Goal: Find specific page/section: Find specific page/section

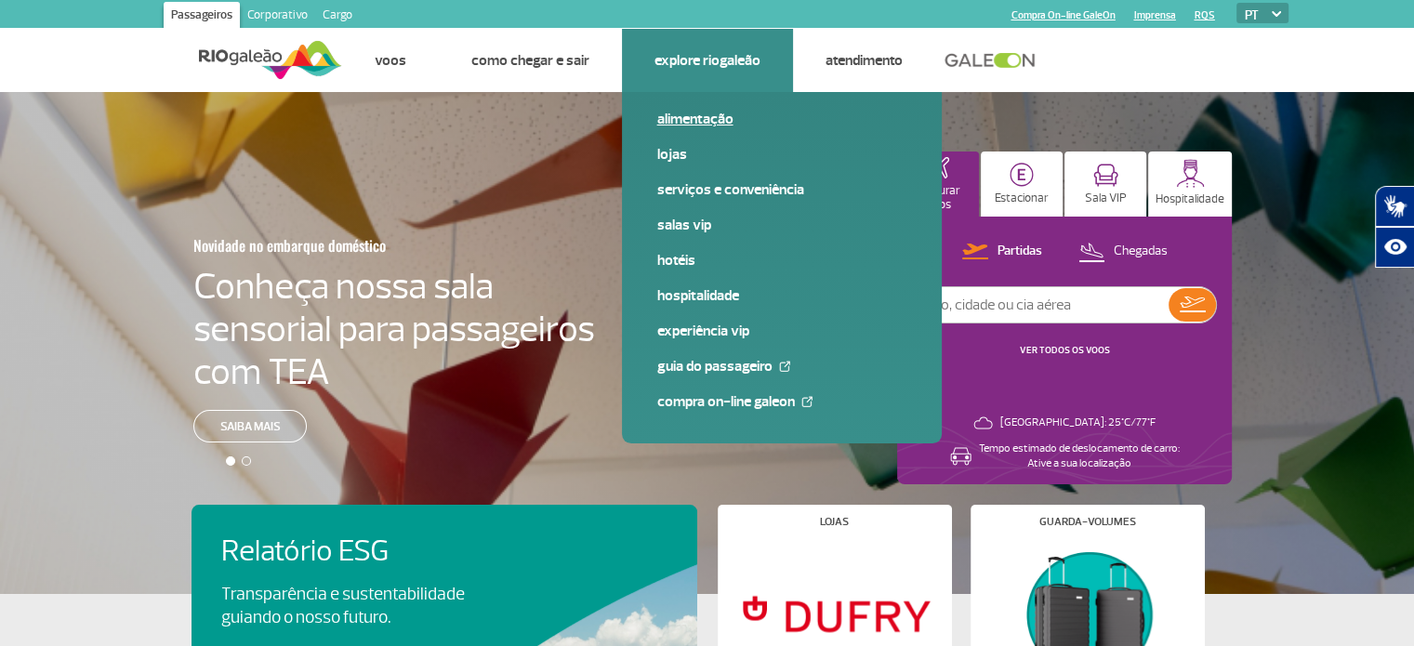
click at [692, 122] on link "Alimentação" at bounding box center [781, 119] width 249 height 20
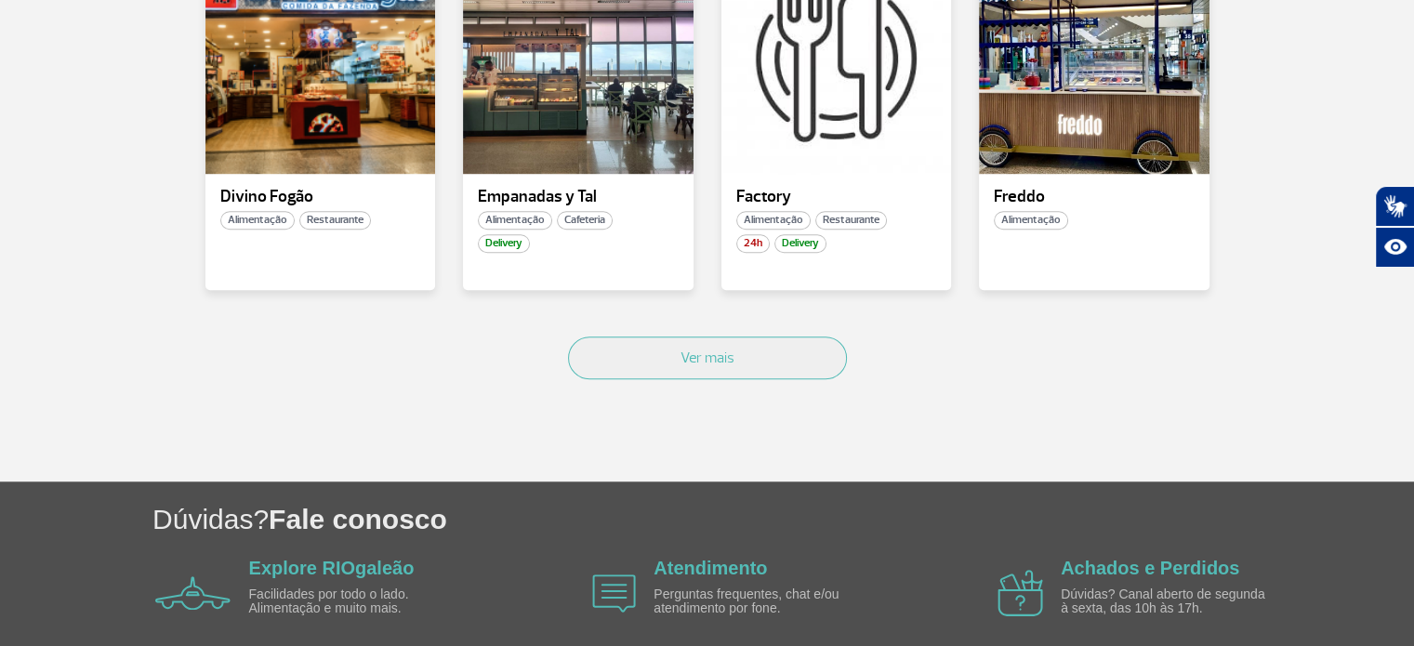
scroll to position [1395, 0]
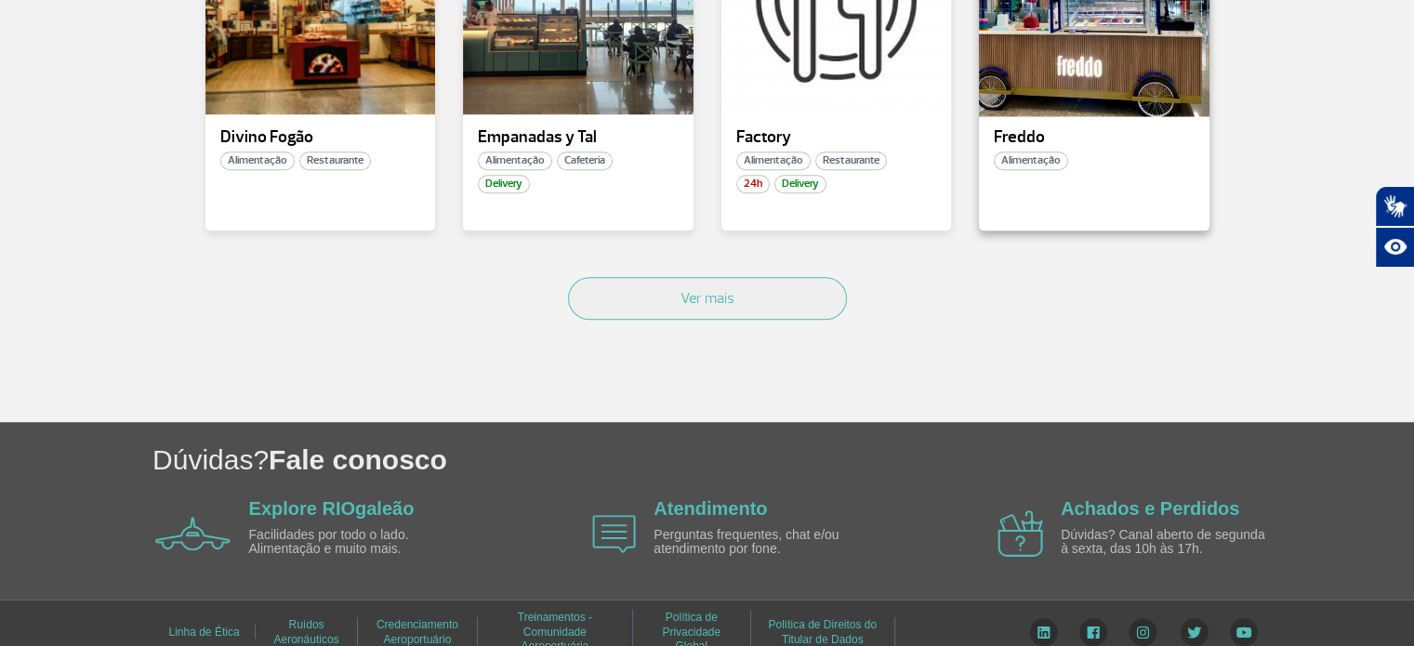
click at [1110, 62] on div at bounding box center [1094, 7] width 234 height 219
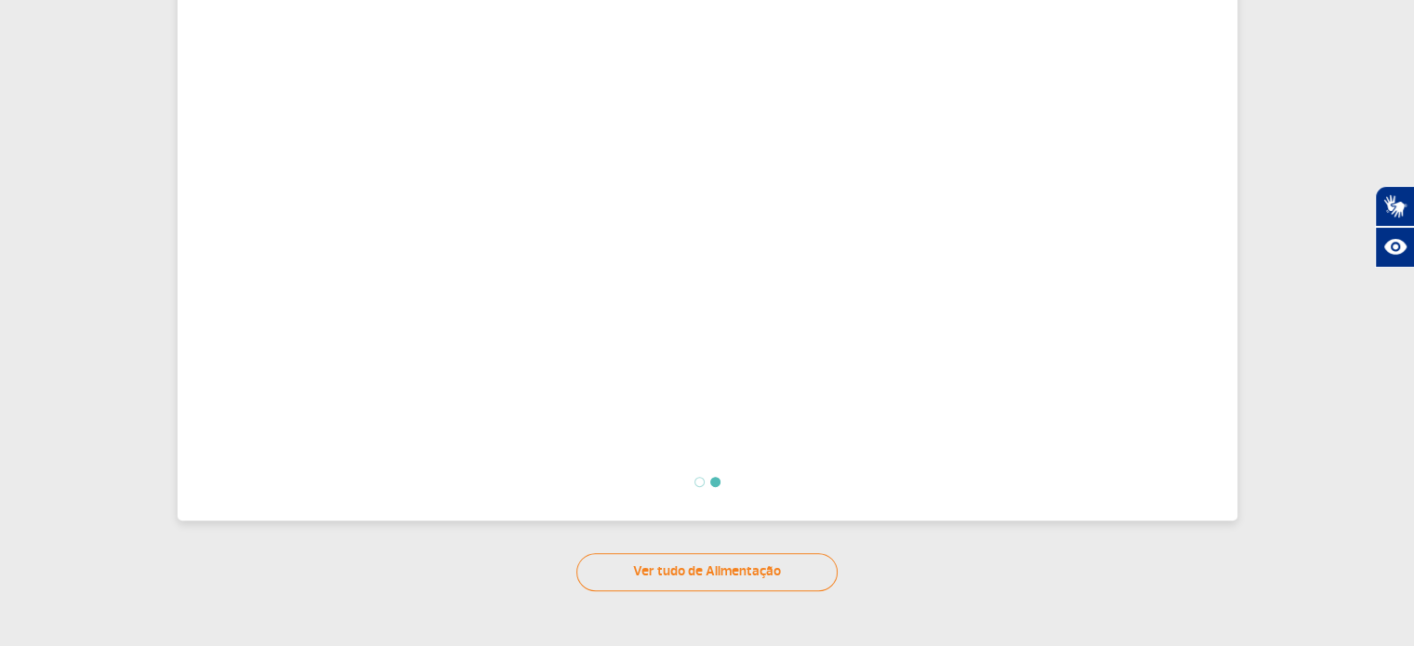
scroll to position [465, 0]
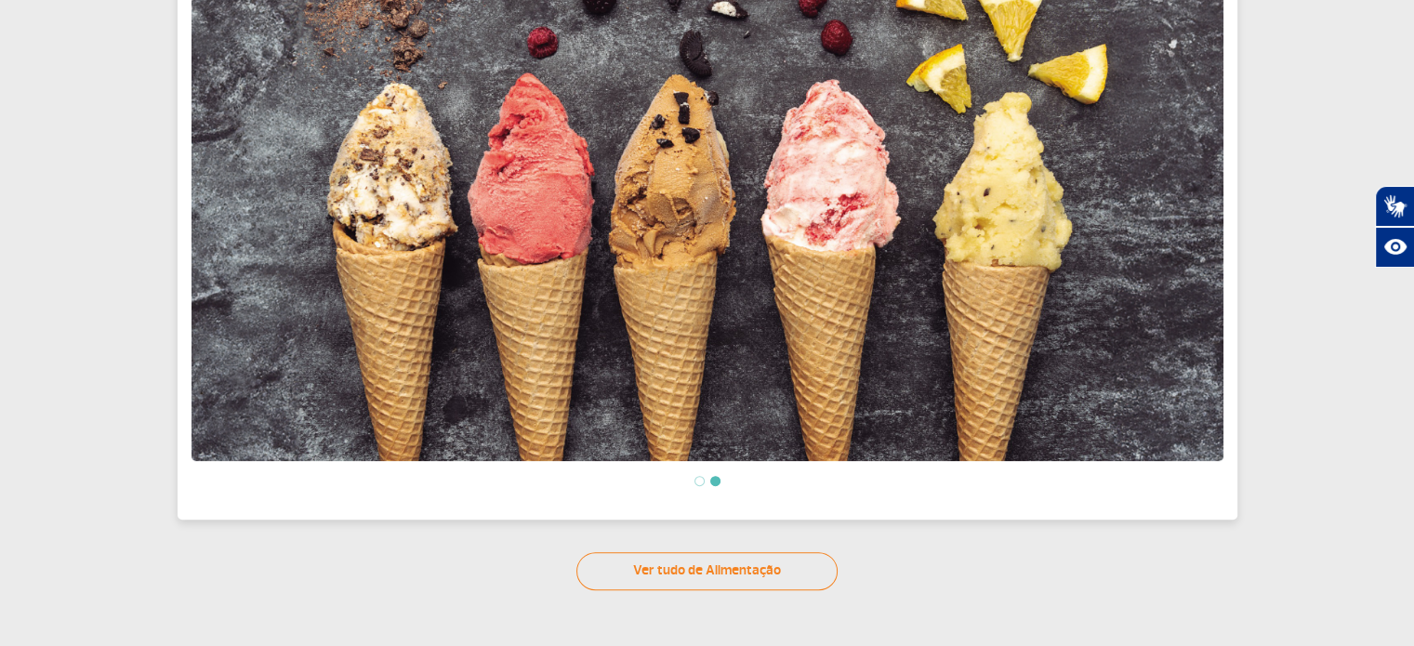
click at [695, 479] on li at bounding box center [700, 481] width 10 height 10
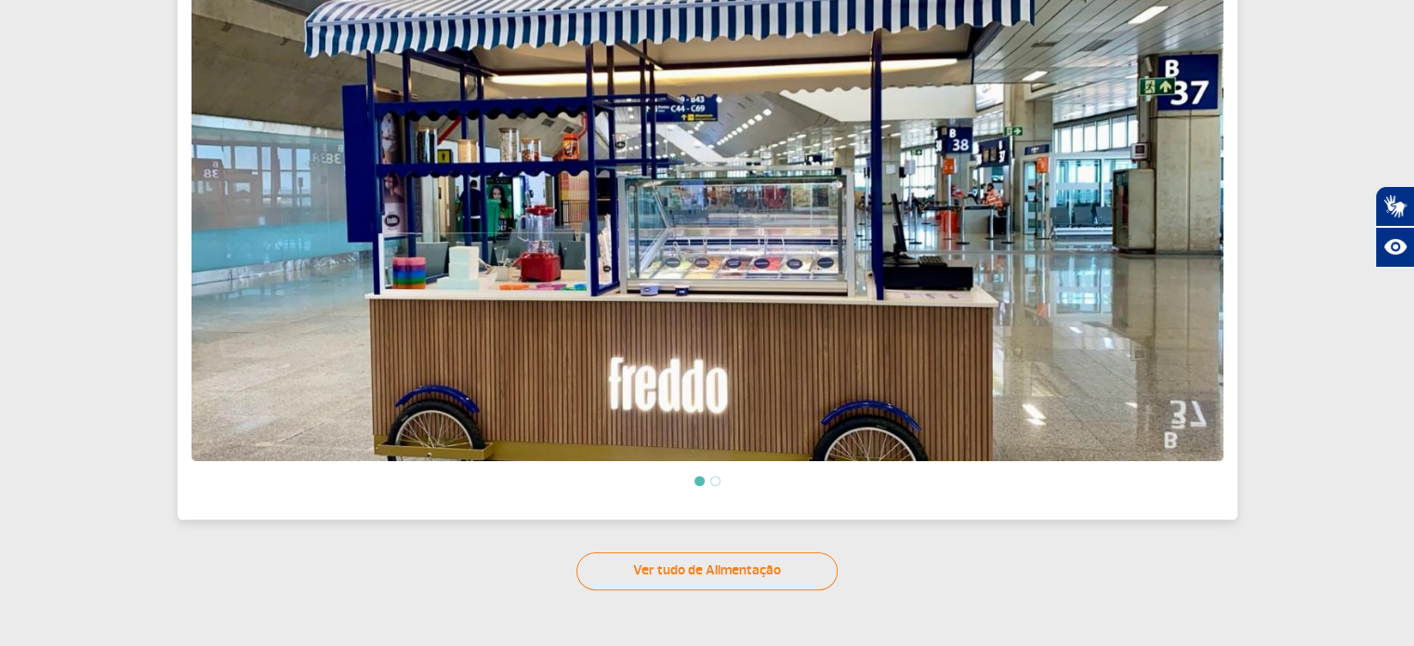
click at [714, 483] on li at bounding box center [715, 481] width 10 height 10
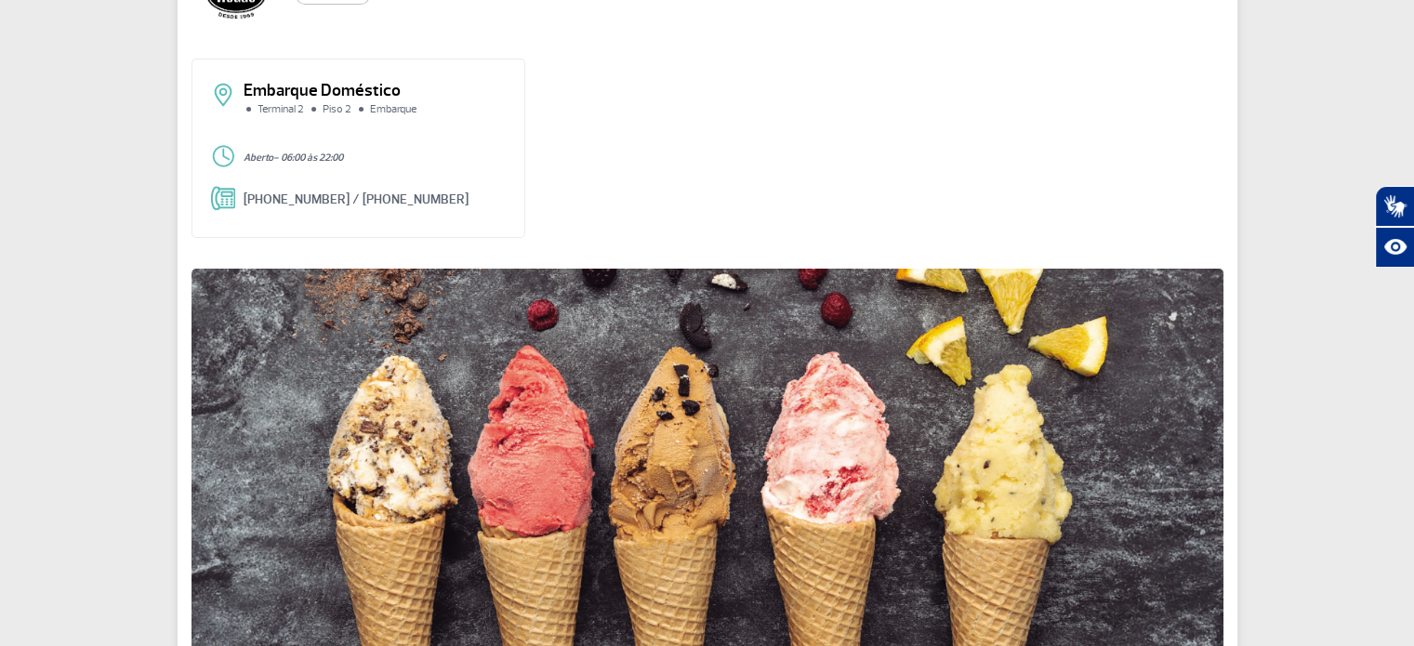
scroll to position [0, 0]
